Goal: Information Seeking & Learning: Learn about a topic

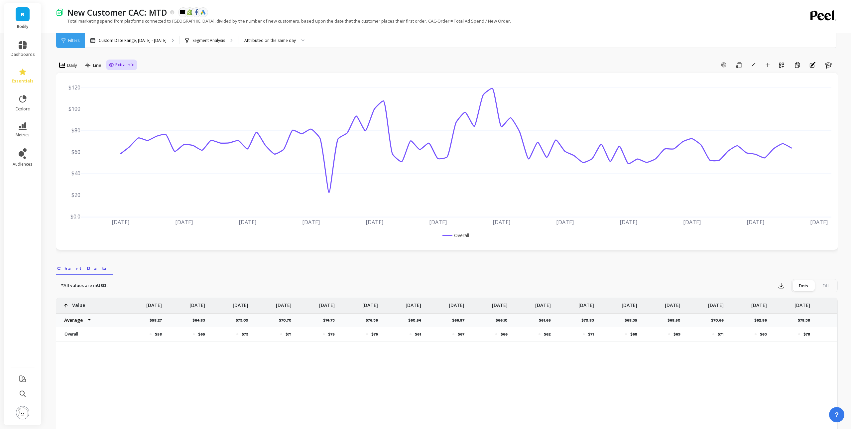
click at [122, 63] on span "Extra Info" at bounding box center [124, 64] width 19 height 7
click at [135, 105] on div "Show values on the chart Values" at bounding box center [129, 103] width 40 height 13
checkbox input "true"
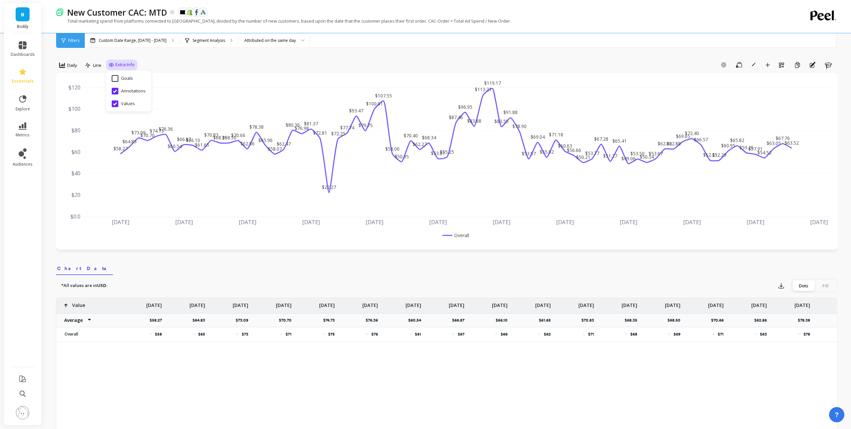
click at [577, 57] on div "Daily Line Extra Info Hide Goals from chart Goals Hide Annotations from chart A…" at bounding box center [447, 381] width 782 height 709
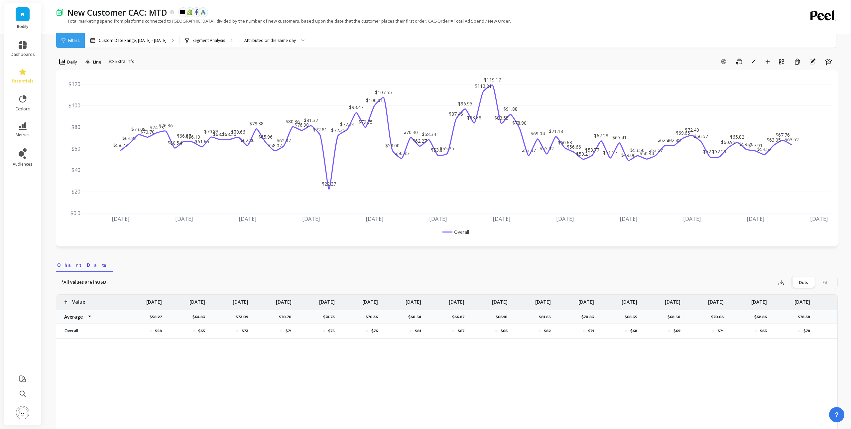
scroll to position [1, 0]
